Goal: Transaction & Acquisition: Obtain resource

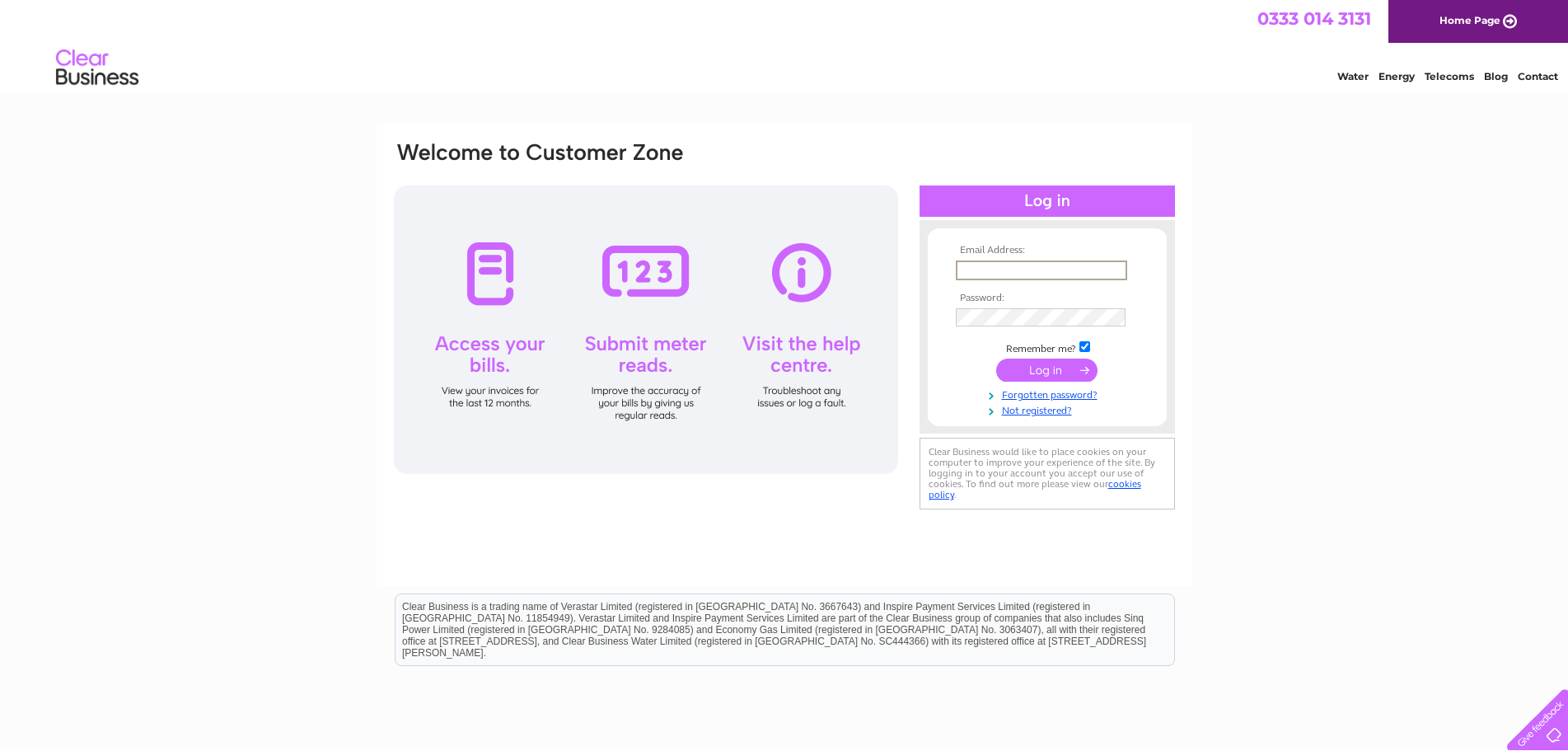
click at [1010, 269] on input "text" at bounding box center [1041, 270] width 172 height 20
type input "RBer200558@aol.com"
click at [1055, 369] on input "submit" at bounding box center [1048, 369] width 102 height 23
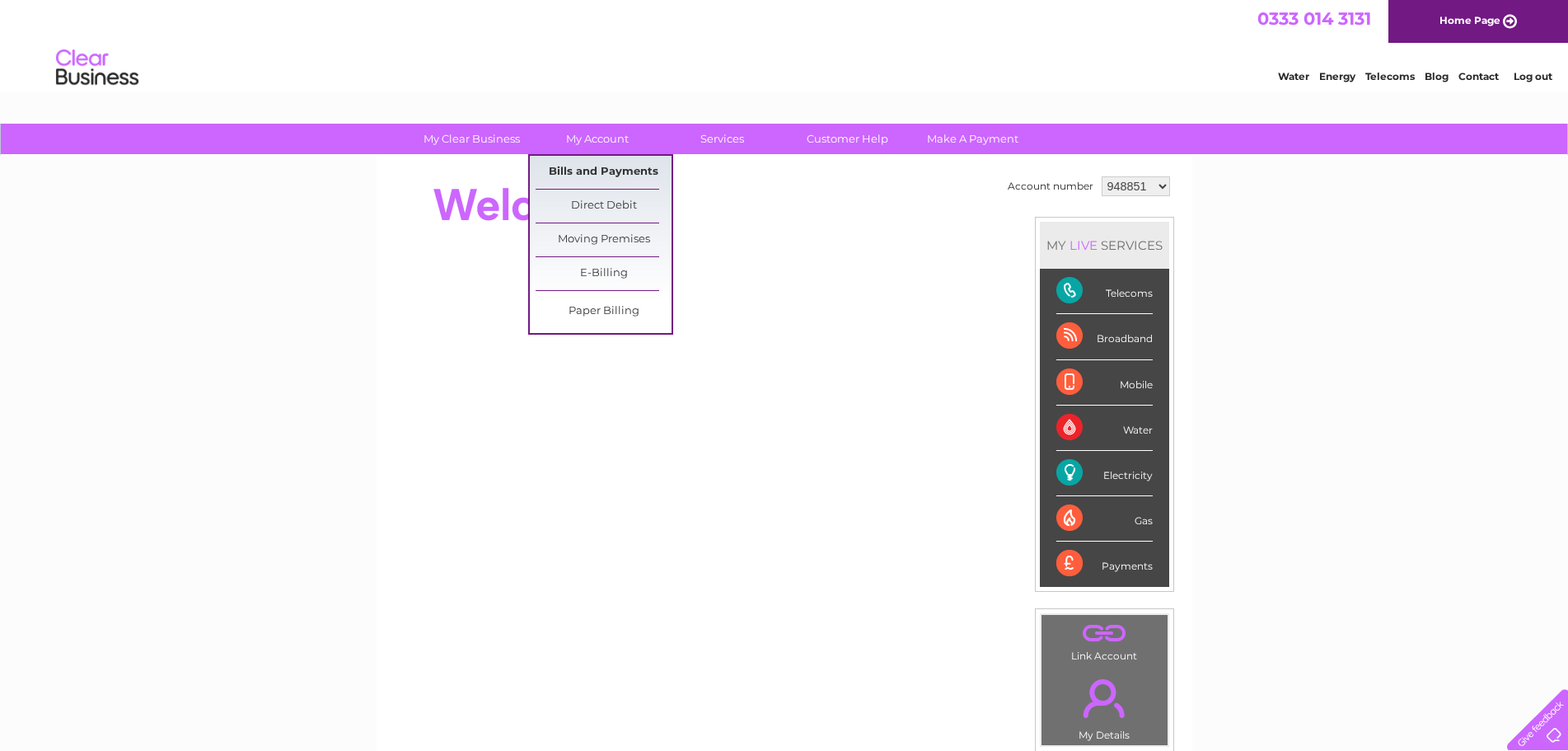
click at [610, 170] on link "Bills and Payments" at bounding box center [604, 172] width 136 height 33
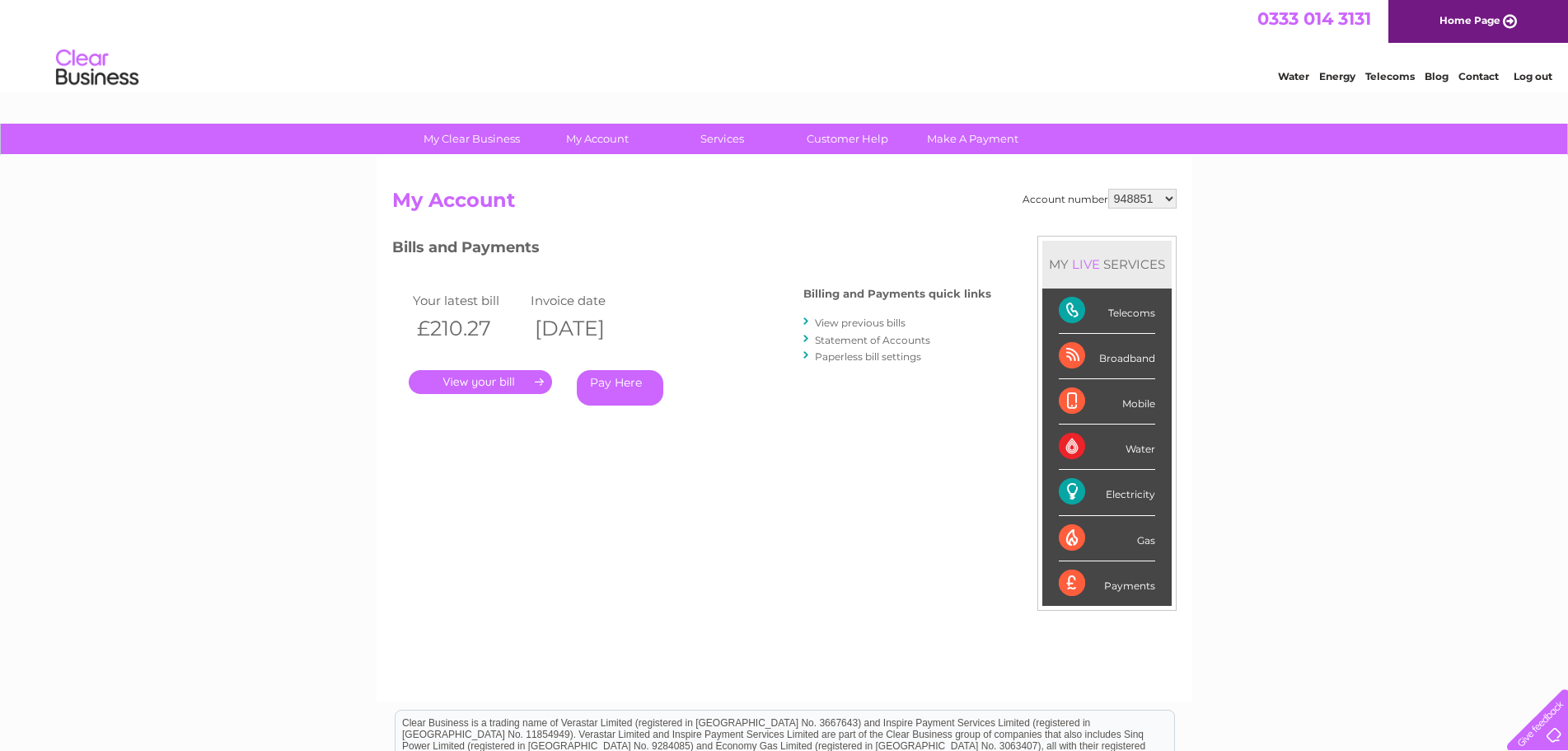
click at [1166, 197] on select "948851 3022859" at bounding box center [1142, 199] width 68 height 20
select select "3022859"
click at [1108, 189] on select "948851 3022859" at bounding box center [1142, 199] width 68 height 20
click at [510, 385] on link "." at bounding box center [480, 381] width 143 height 24
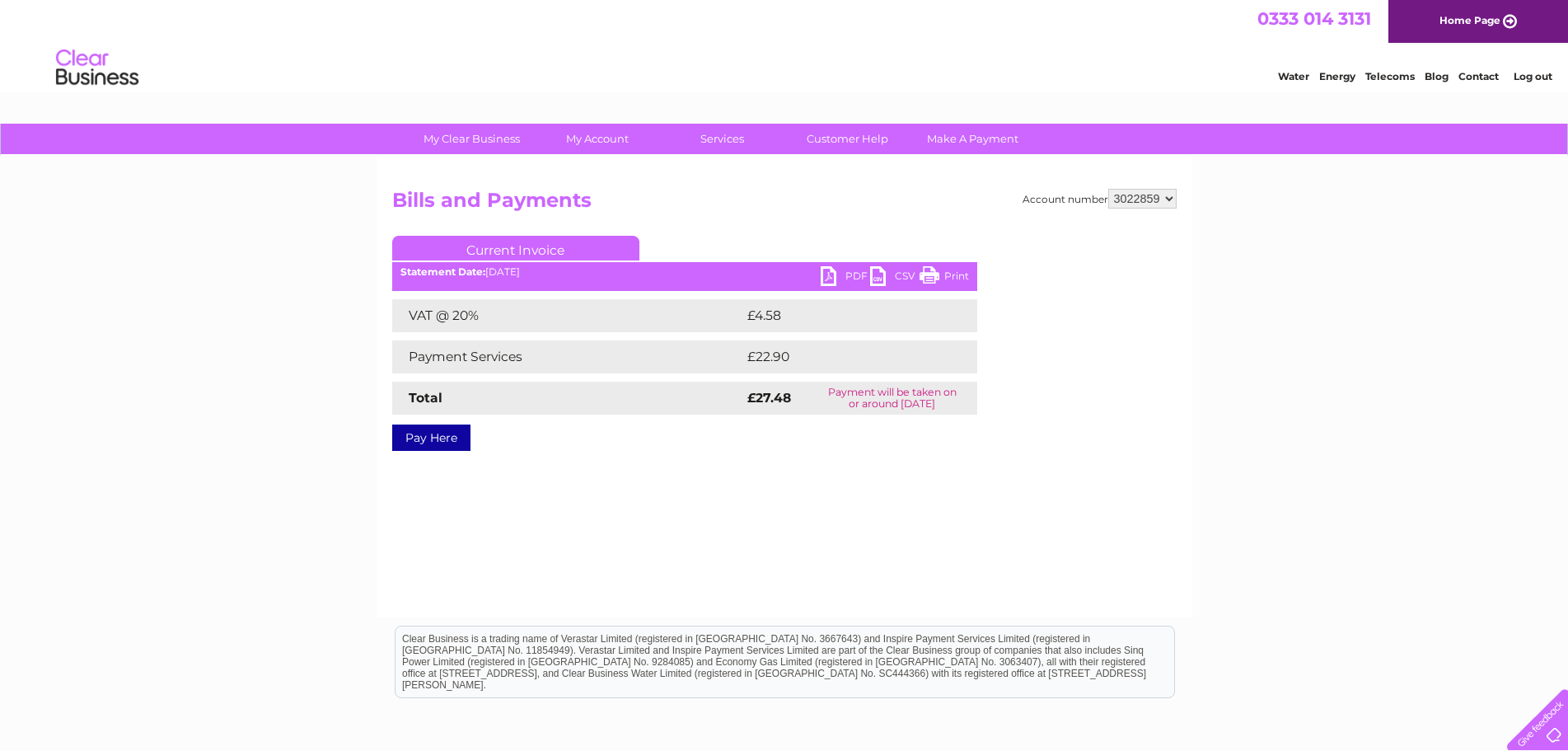
click at [832, 276] on link "PDF" at bounding box center [845, 278] width 49 height 24
click at [1169, 198] on select "948851 3022859" at bounding box center [1142, 199] width 68 height 20
select select "948851"
click at [1108, 189] on select "948851 3022859" at bounding box center [1142, 199] width 68 height 20
click at [837, 276] on link "PDF" at bounding box center [845, 278] width 49 height 24
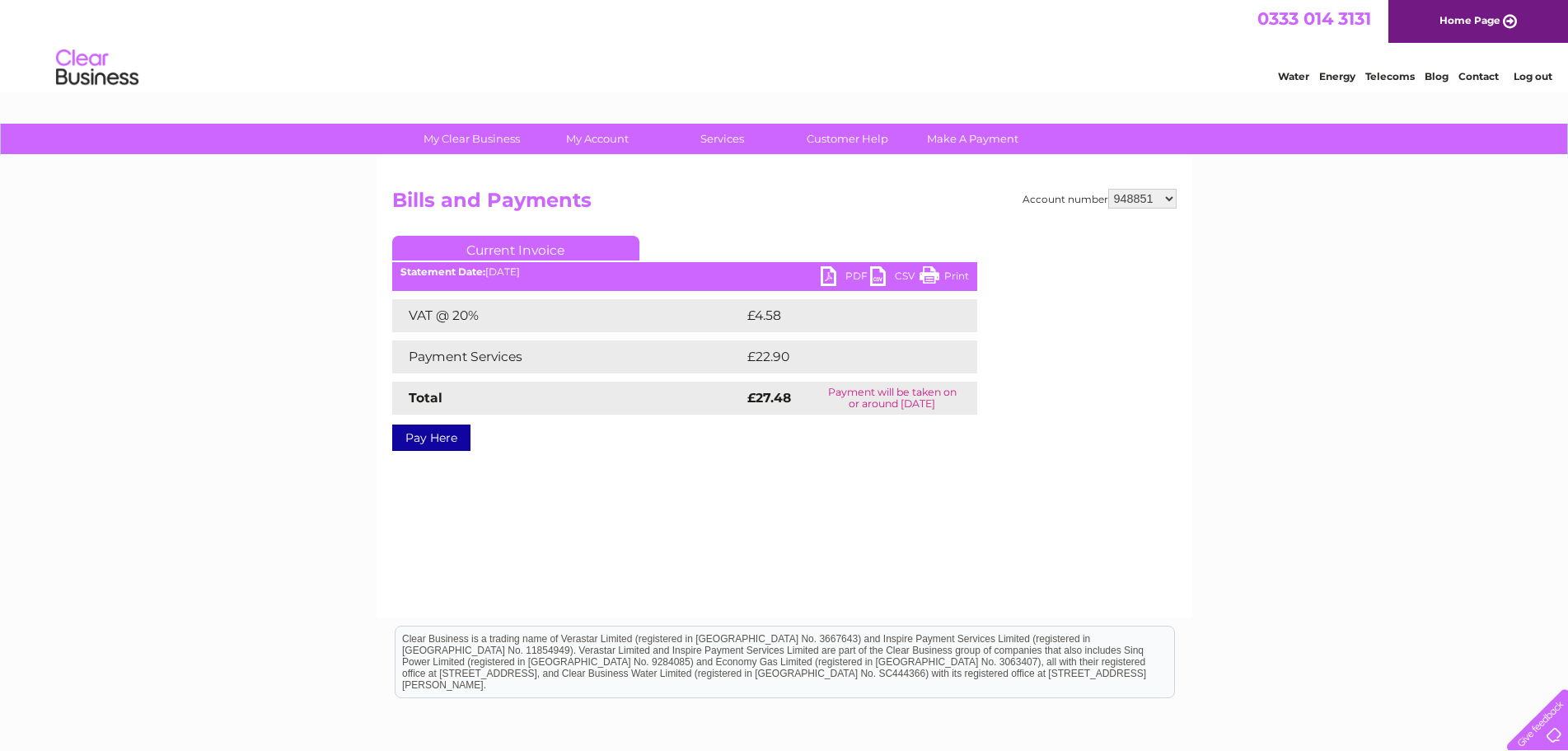
click at [1170, 200] on select "948851 3022859" at bounding box center [1142, 199] width 68 height 20
click at [1108, 189] on select "948851 3022859" at bounding box center [1142, 199] width 68 height 20
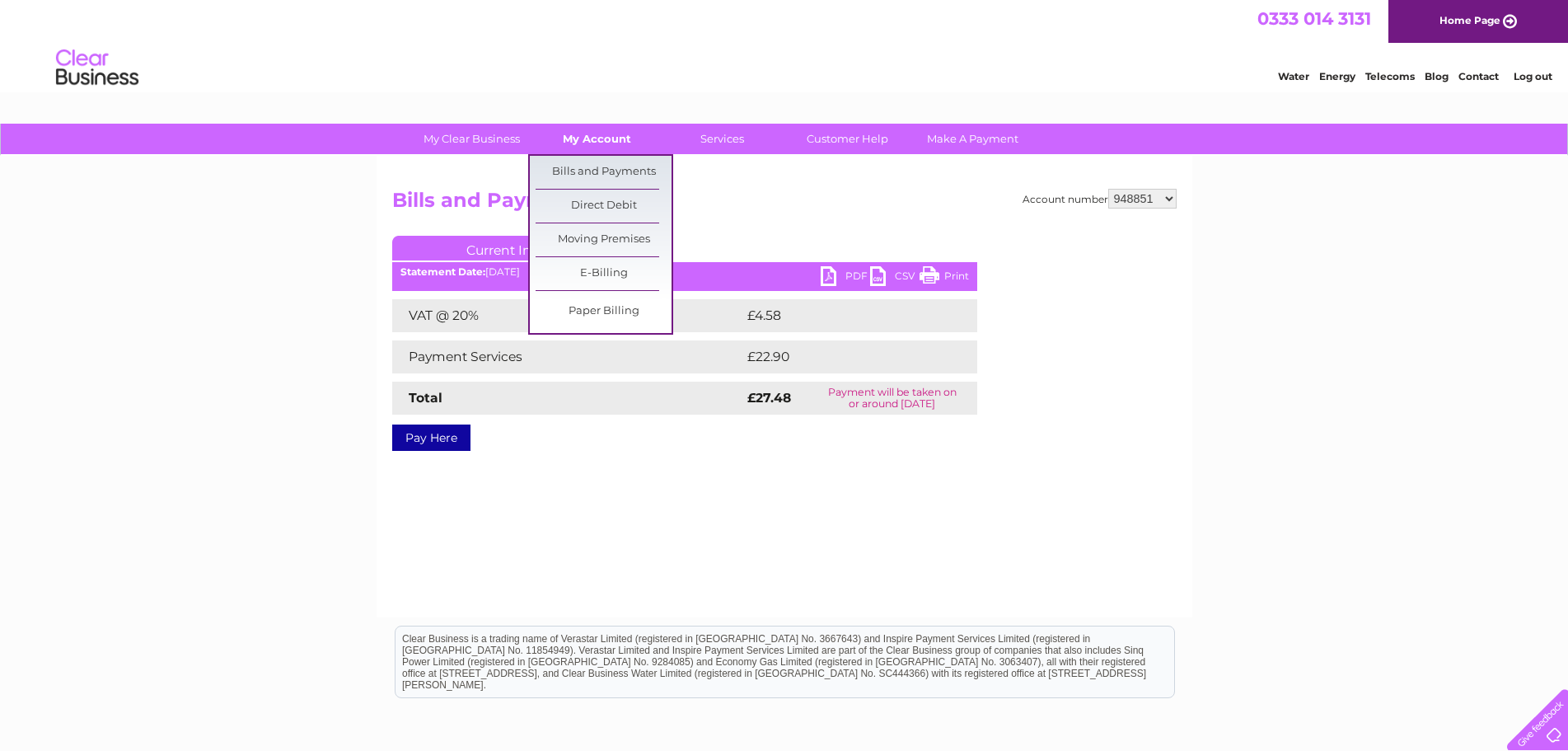
click at [593, 131] on link "My Account" at bounding box center [597, 139] width 136 height 31
click at [615, 167] on link "Bills and Payments" at bounding box center [604, 172] width 136 height 33
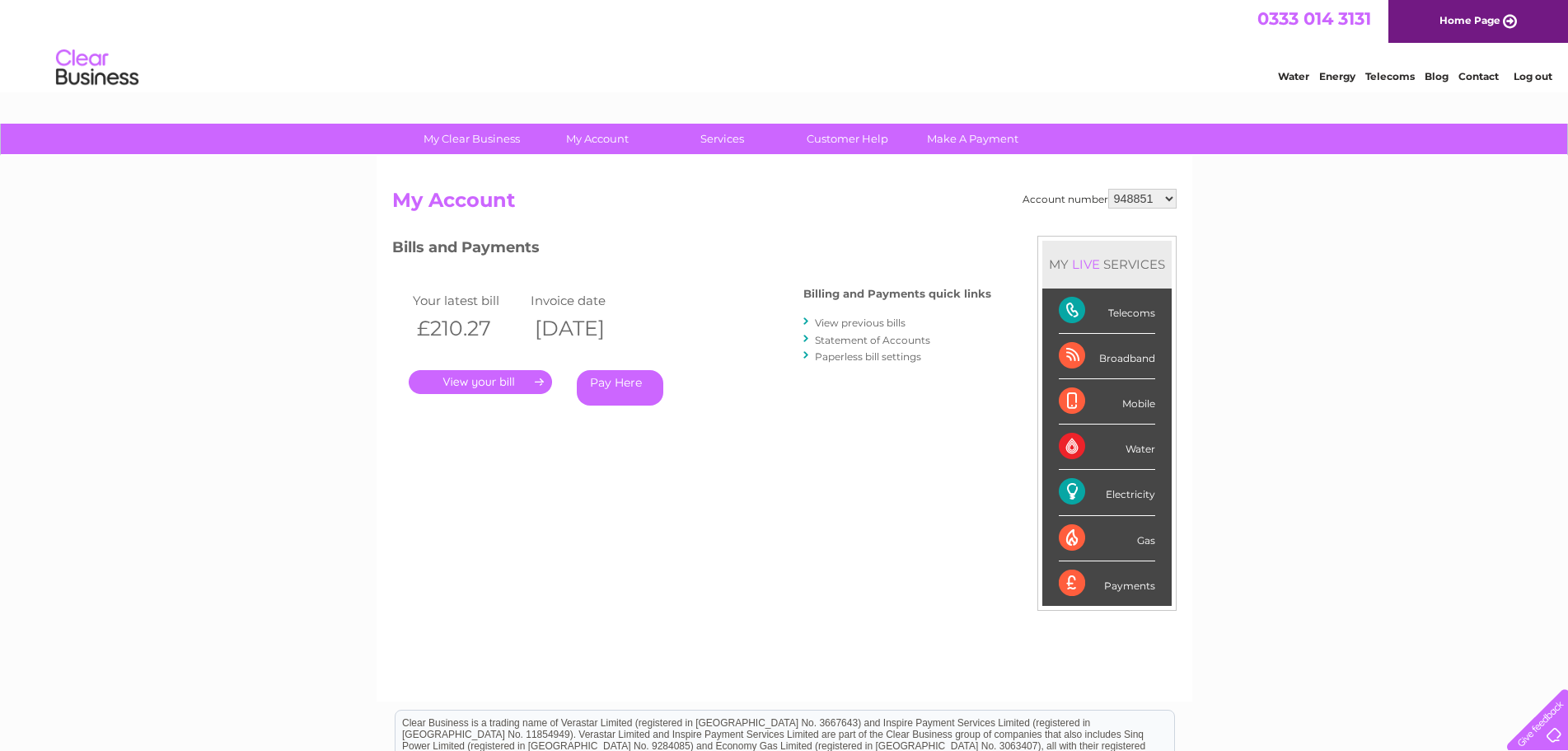
click at [491, 377] on link "." at bounding box center [480, 381] width 143 height 24
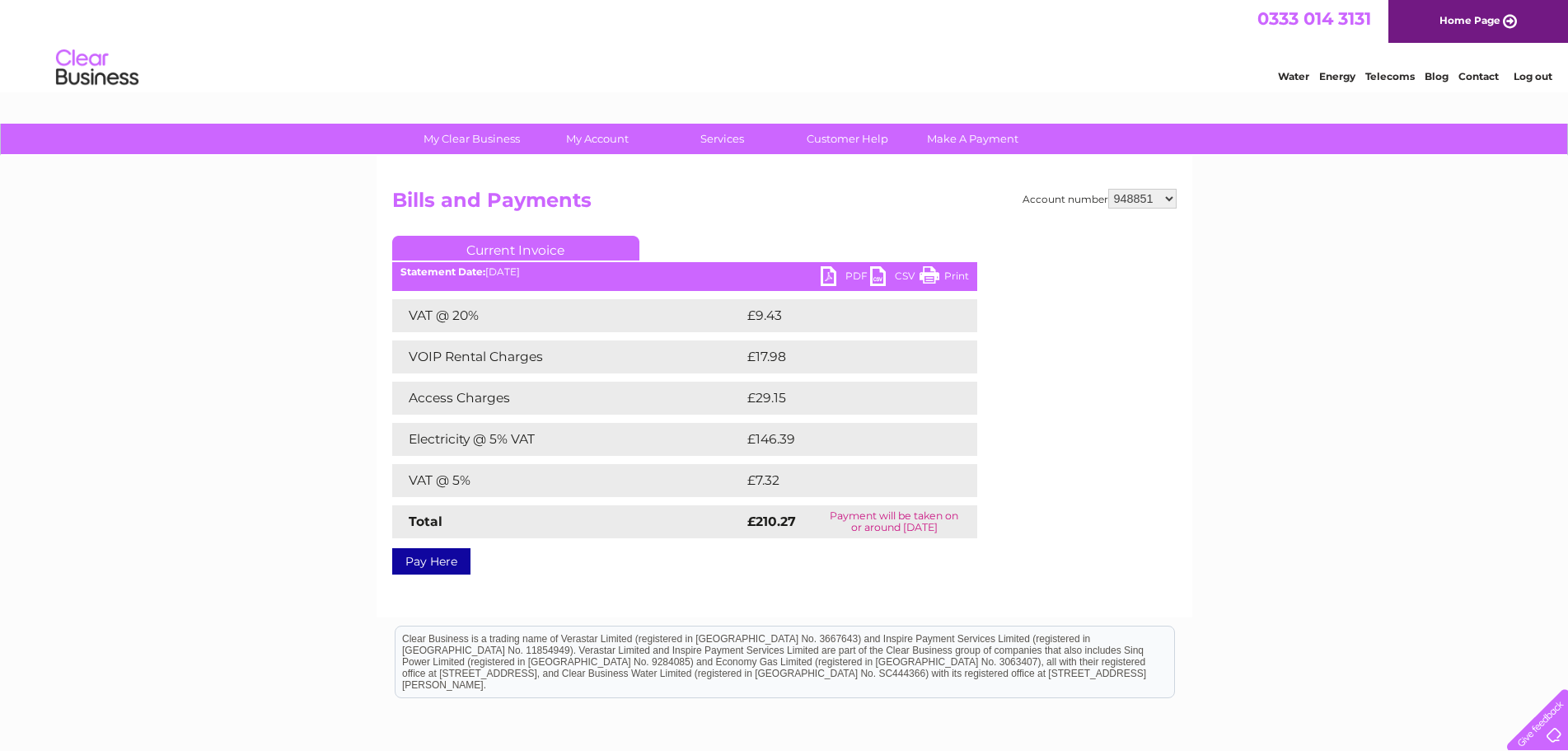
click at [833, 267] on link "PDF" at bounding box center [845, 278] width 49 height 24
click at [1171, 198] on select "948851 3022859" at bounding box center [1142, 199] width 68 height 20
select select "3022859"
click at [1108, 189] on select "948851 3022859" at bounding box center [1142, 199] width 68 height 20
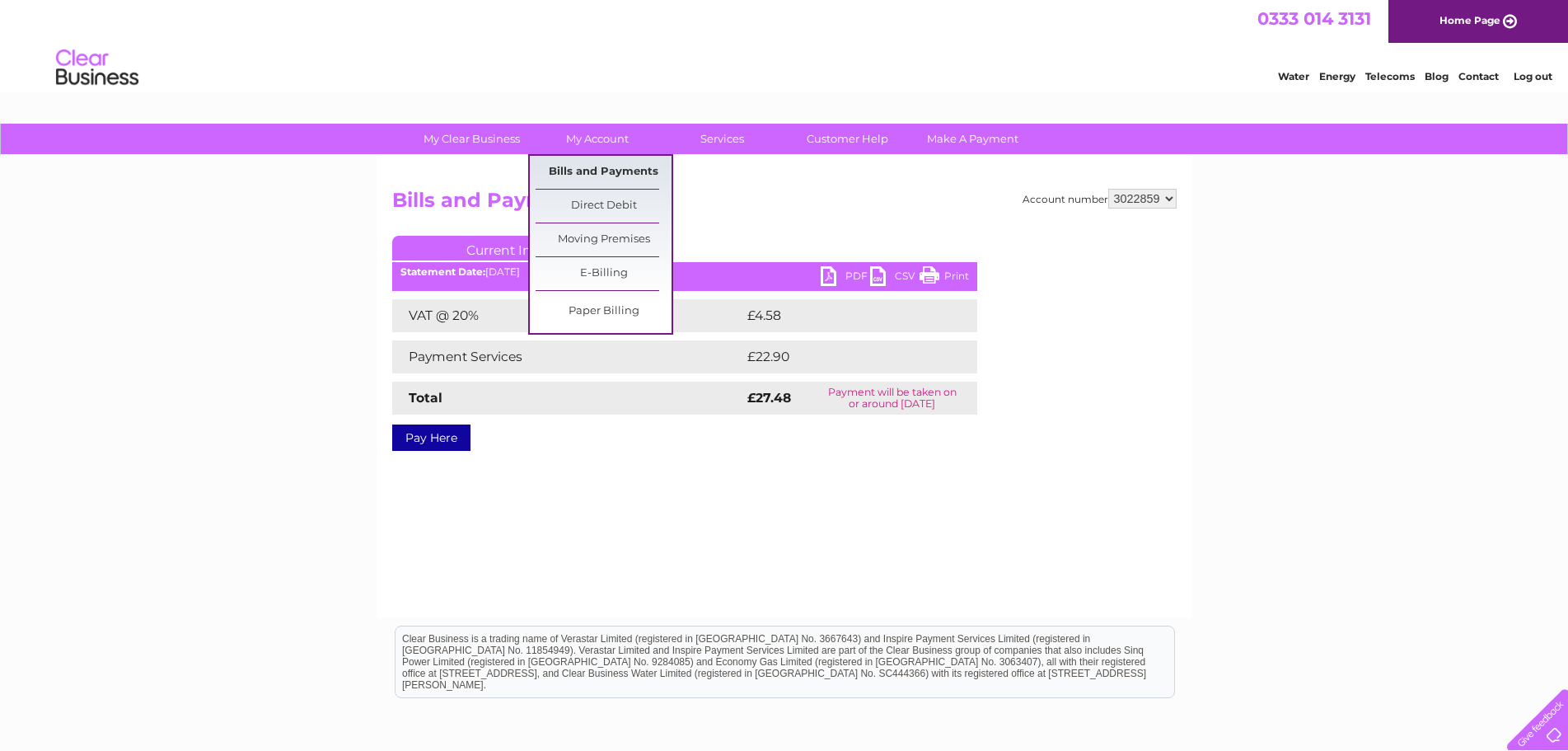
click at [615, 172] on link "Bills and Payments" at bounding box center [604, 172] width 136 height 33
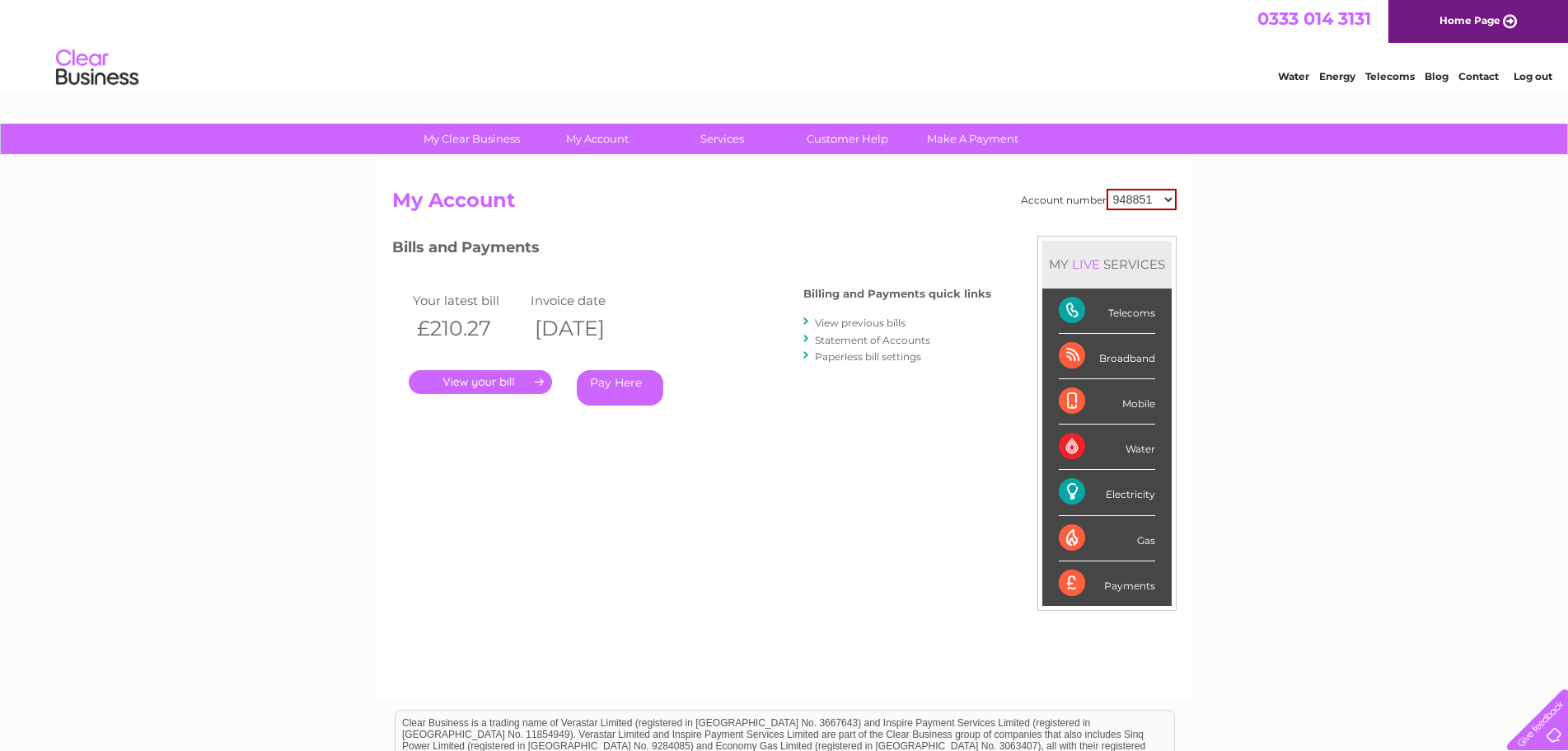
click at [1171, 194] on select "948851 3022859" at bounding box center [1142, 200] width 70 height 21
select select "3022859"
click at [1107, 189] on select "948851 3022859" at bounding box center [1142, 200] width 70 height 21
click at [884, 321] on link "View previous bills" at bounding box center [860, 323] width 90 height 12
